Goal: Task Accomplishment & Management: Manage account settings

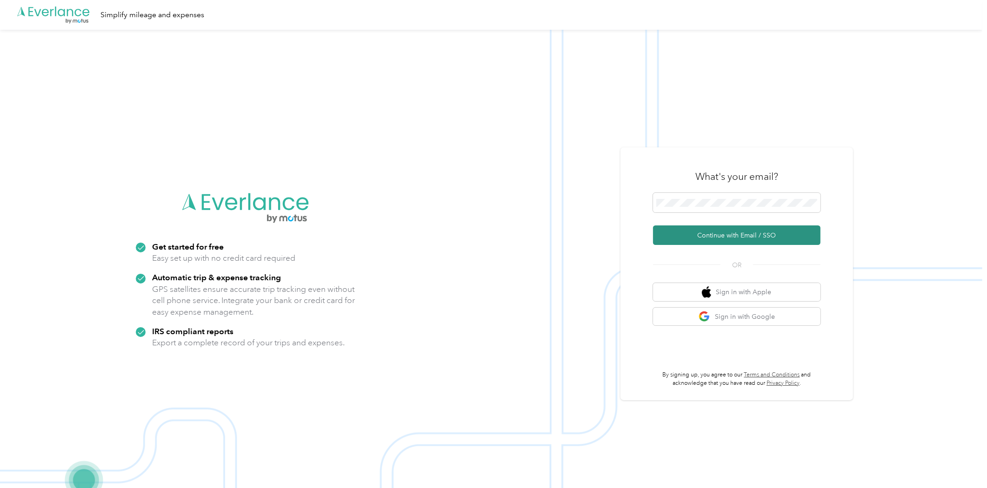
click at [732, 231] on button "Continue with Email / SSO" at bounding box center [736, 236] width 167 height 20
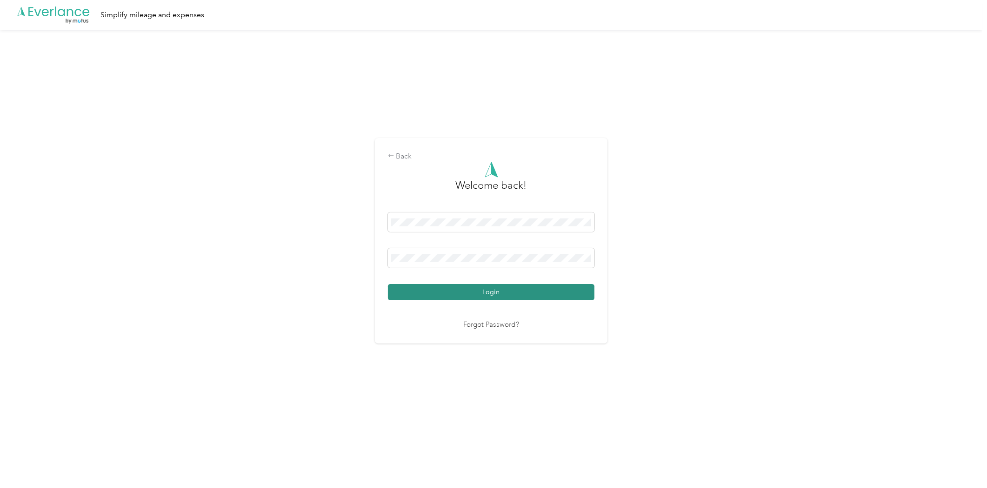
click at [523, 299] on button "Login" at bounding box center [491, 292] width 206 height 16
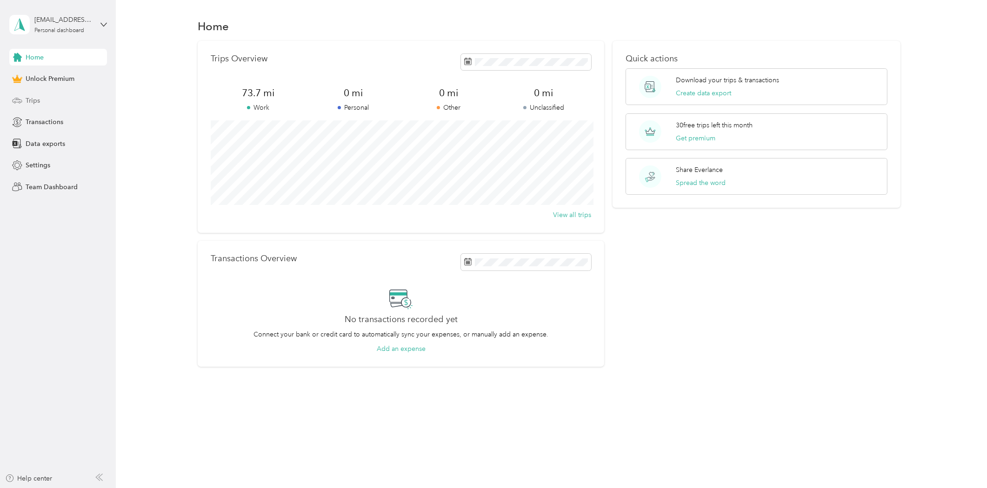
click at [49, 100] on div "Trips" at bounding box center [58, 100] width 98 height 17
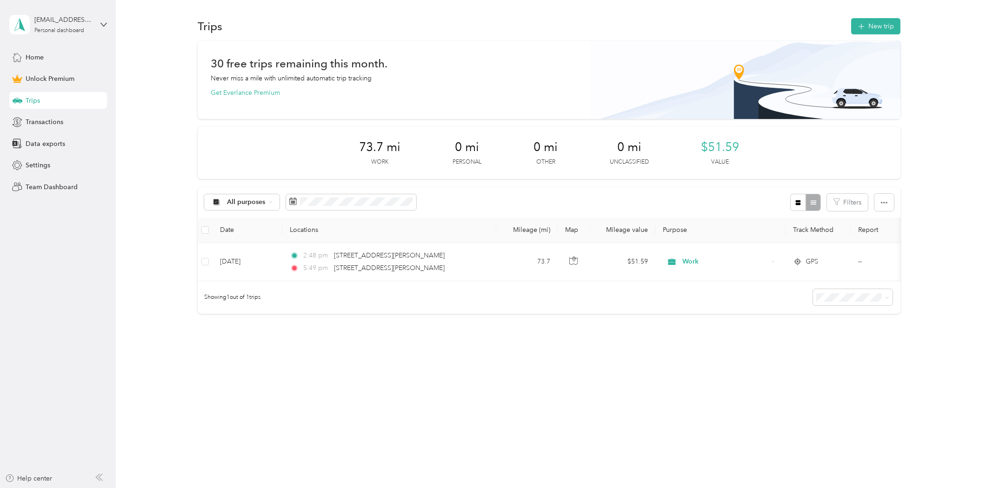
click at [94, 29] on div "[EMAIL_ADDRESS][DOMAIN_NAME] Personal dashboard" at bounding box center [58, 24] width 98 height 33
click at [55, 78] on div "Log out" at bounding box center [107, 76] width 183 height 16
